Goal: Find specific page/section: Find specific page/section

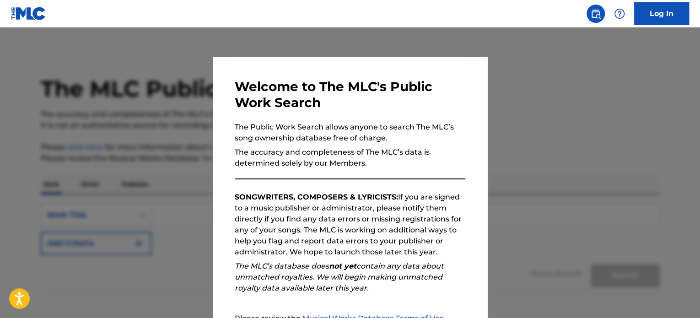
scroll to position [101, 0]
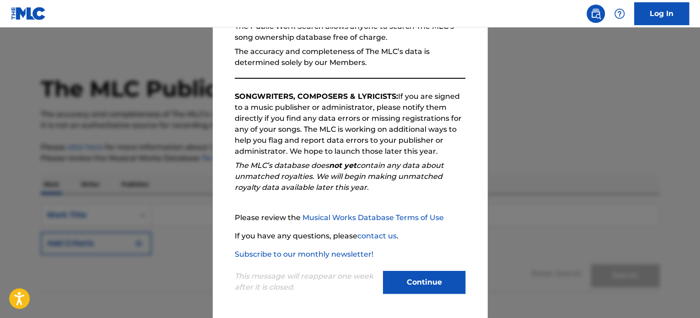
click at [411, 289] on button "Continue" at bounding box center [424, 282] width 82 height 23
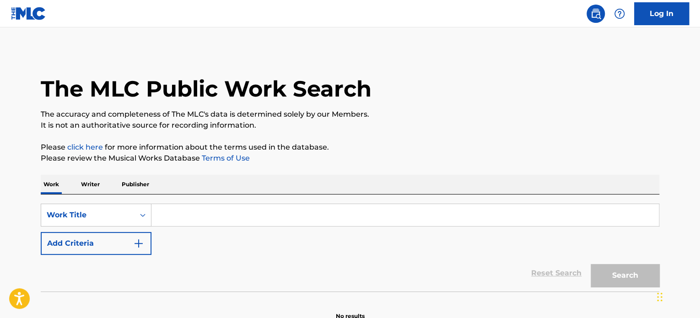
click at [195, 217] on input "Search Form" at bounding box center [406, 215] width 508 height 22
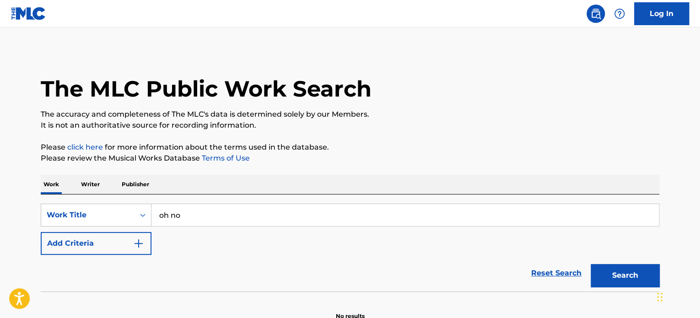
type input "oh no"
click at [137, 245] on img "Search Form" at bounding box center [138, 243] width 11 height 11
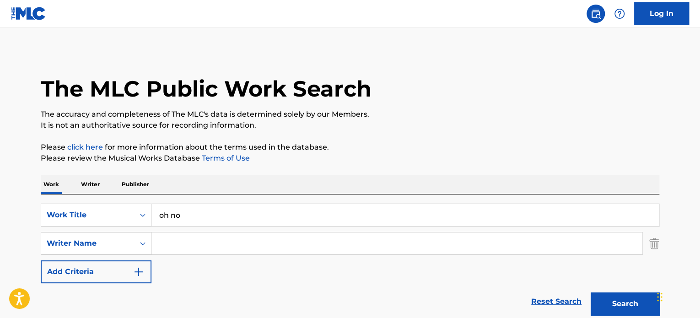
click at [181, 242] on input "Search Form" at bounding box center [397, 244] width 491 height 22
click at [644, 304] on button "Search" at bounding box center [625, 304] width 69 height 23
click at [190, 245] on input "eventel" at bounding box center [397, 244] width 491 height 22
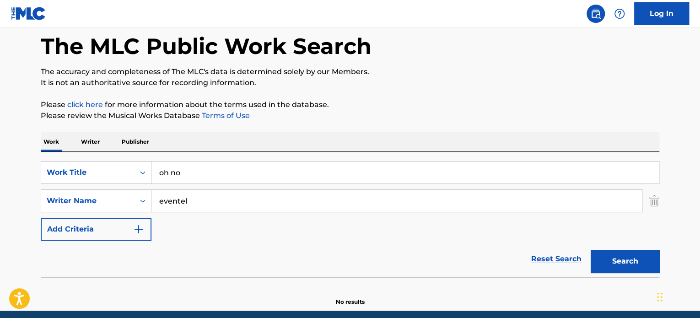
scroll to position [46, 0]
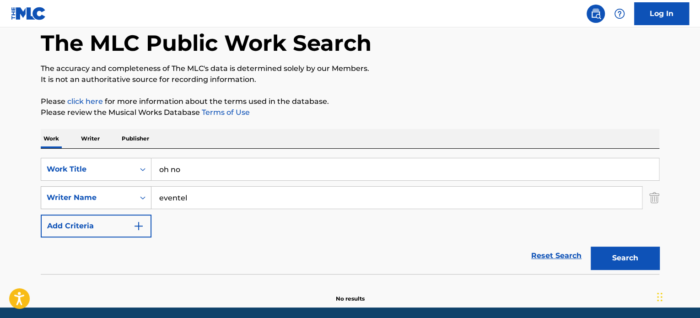
drag, startPoint x: 190, startPoint y: 199, endPoint x: 139, endPoint y: 197, distance: 51.3
click at [139, 197] on div "SearchWithCriteria7d9f7e9a-301e-48e2-8e77-64d6afebda3c Writer Name eventel" at bounding box center [350, 197] width 619 height 23
click at [182, 199] on input "eventel" at bounding box center [397, 198] width 491 height 22
click at [168, 206] on input "eventel" at bounding box center [397, 198] width 491 height 22
click at [180, 199] on input "eventel" at bounding box center [397, 198] width 491 height 22
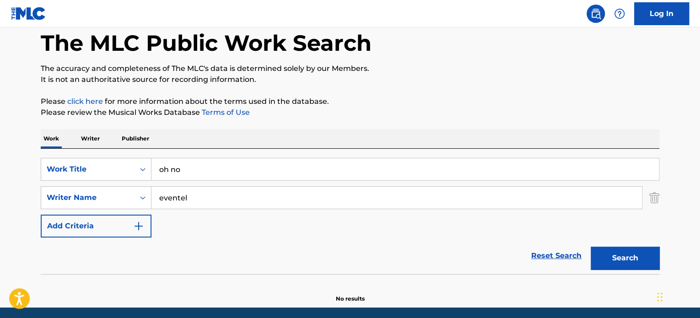
click at [180, 199] on input "eventel" at bounding box center [397, 198] width 491 height 22
click at [160, 201] on input "[PERSON_NAME]" at bounding box center [397, 198] width 491 height 22
type input "[PERSON_NAME]"
click at [628, 250] on button "Search" at bounding box center [625, 258] width 69 height 23
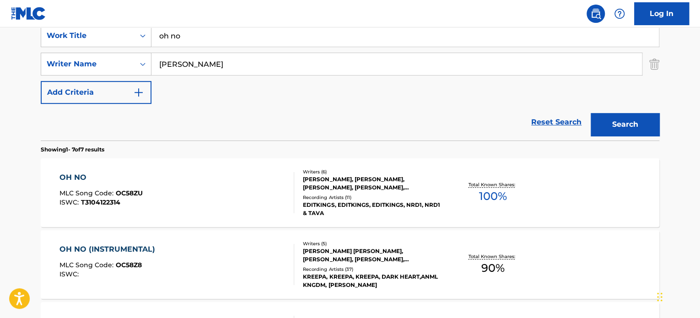
scroll to position [183, 0]
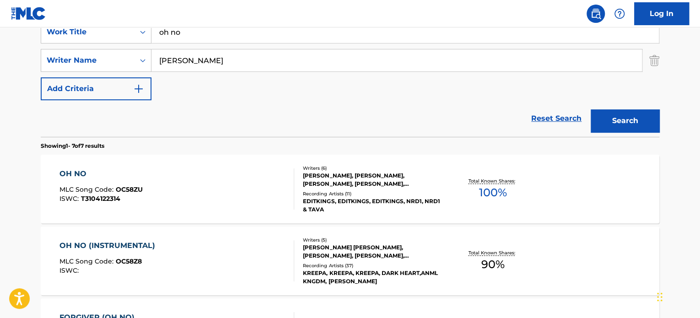
click at [77, 172] on div "OH NO" at bounding box center [101, 173] width 83 height 11
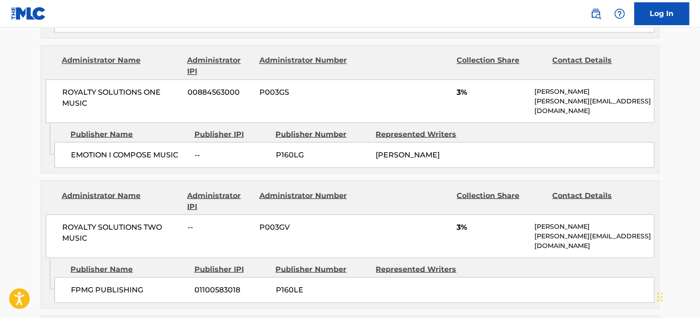
scroll to position [778, 0]
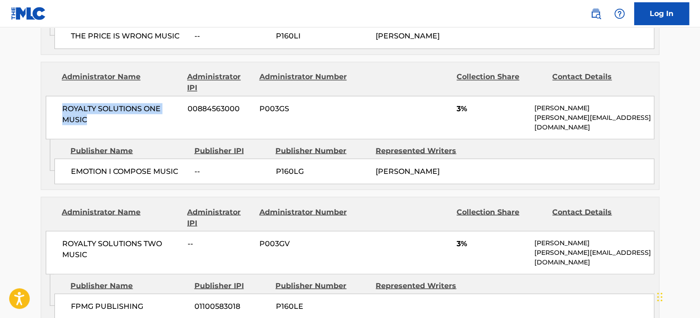
drag, startPoint x: 93, startPoint y: 122, endPoint x: 59, endPoint y: 111, distance: 36.2
click at [59, 111] on div "ROYALTY SOLUTIONS ONE MUSIC 00884563000 P003GS 3% [PERSON_NAME] [PERSON_NAME][E…" at bounding box center [350, 117] width 609 height 43
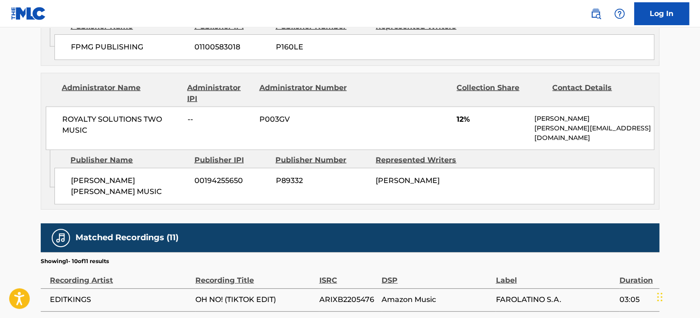
scroll to position [1053, 0]
